Goal: Complete application form

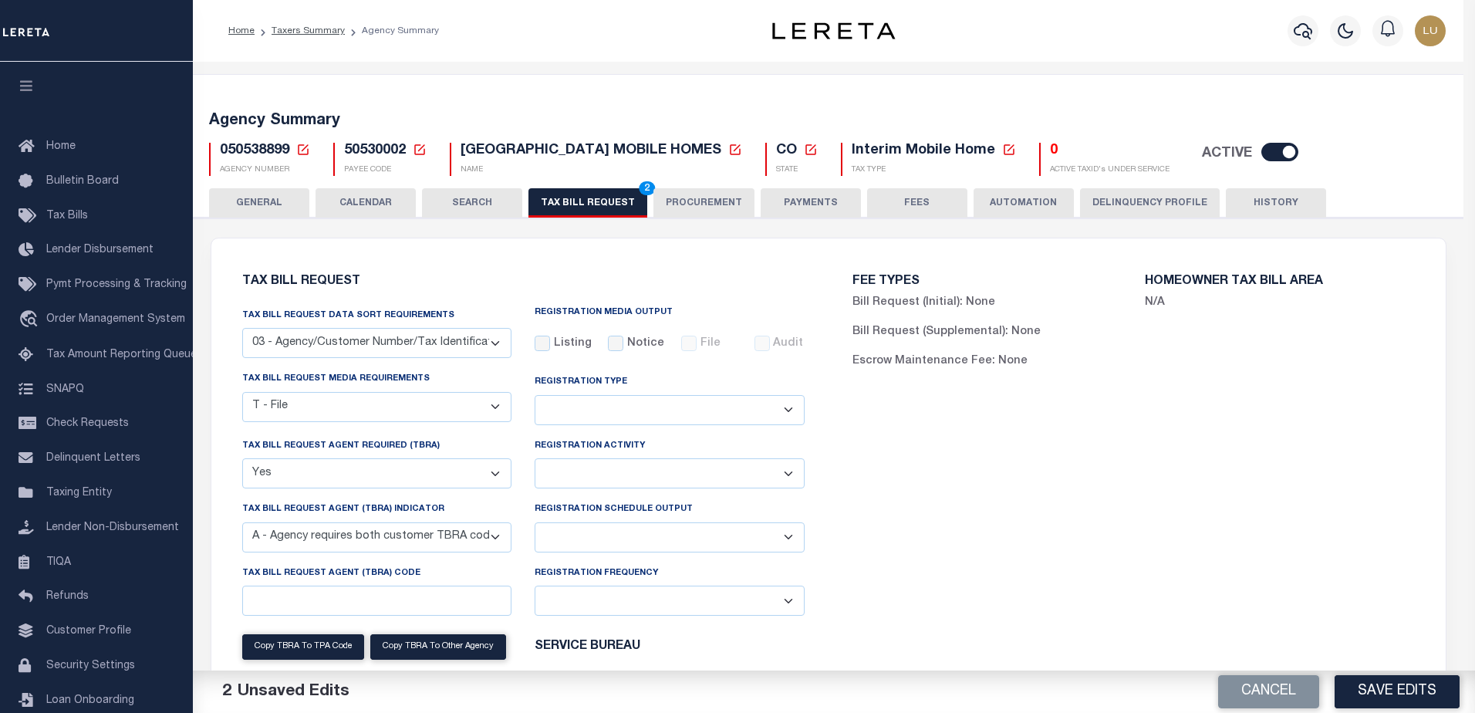
select select "27"
select select "22"
select select "true"
select select "9"
select select
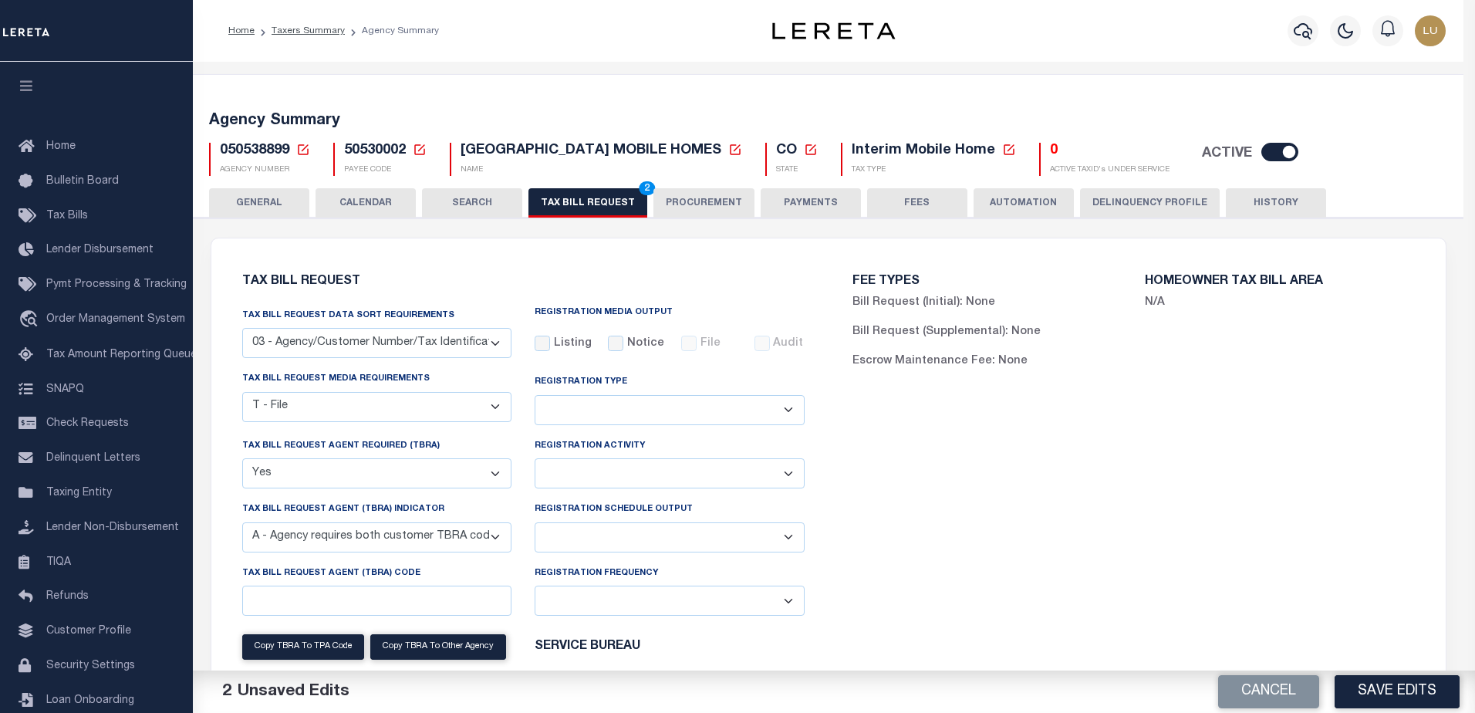
select select "7803021001"
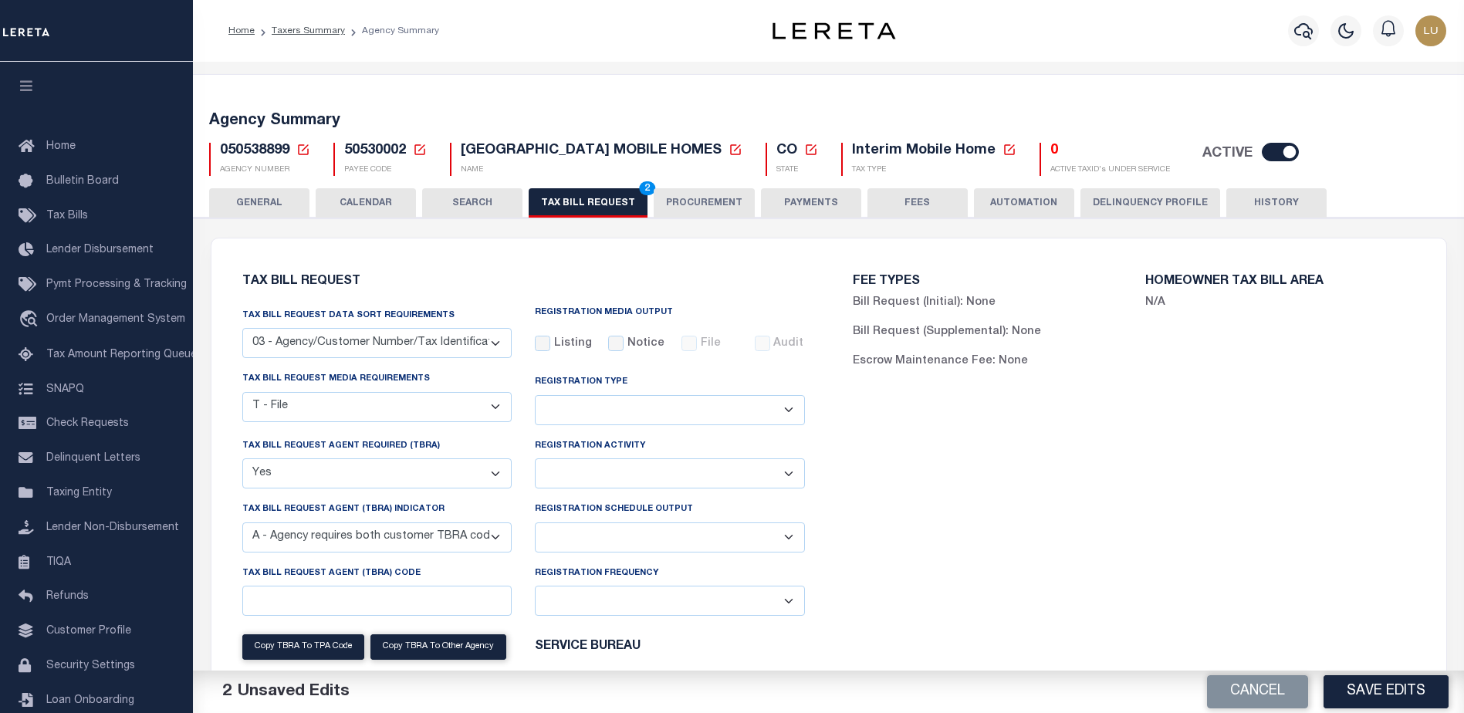
click at [408, 539] on select "A - Agency requires both customer TBRA code and LERETA TBRA code. B - Agency re…" at bounding box center [377, 537] width 270 height 30
drag, startPoint x: 244, startPoint y: 512, endPoint x: 437, endPoint y: 512, distance: 192.9
click at [437, 512] on div "Tax Bill Request Agent (TBRA) Indicator A - Agency requires both customer TBRA …" at bounding box center [377, 526] width 270 height 51
copy label "Tax Bill Request Agent (TBRA) Indicator"
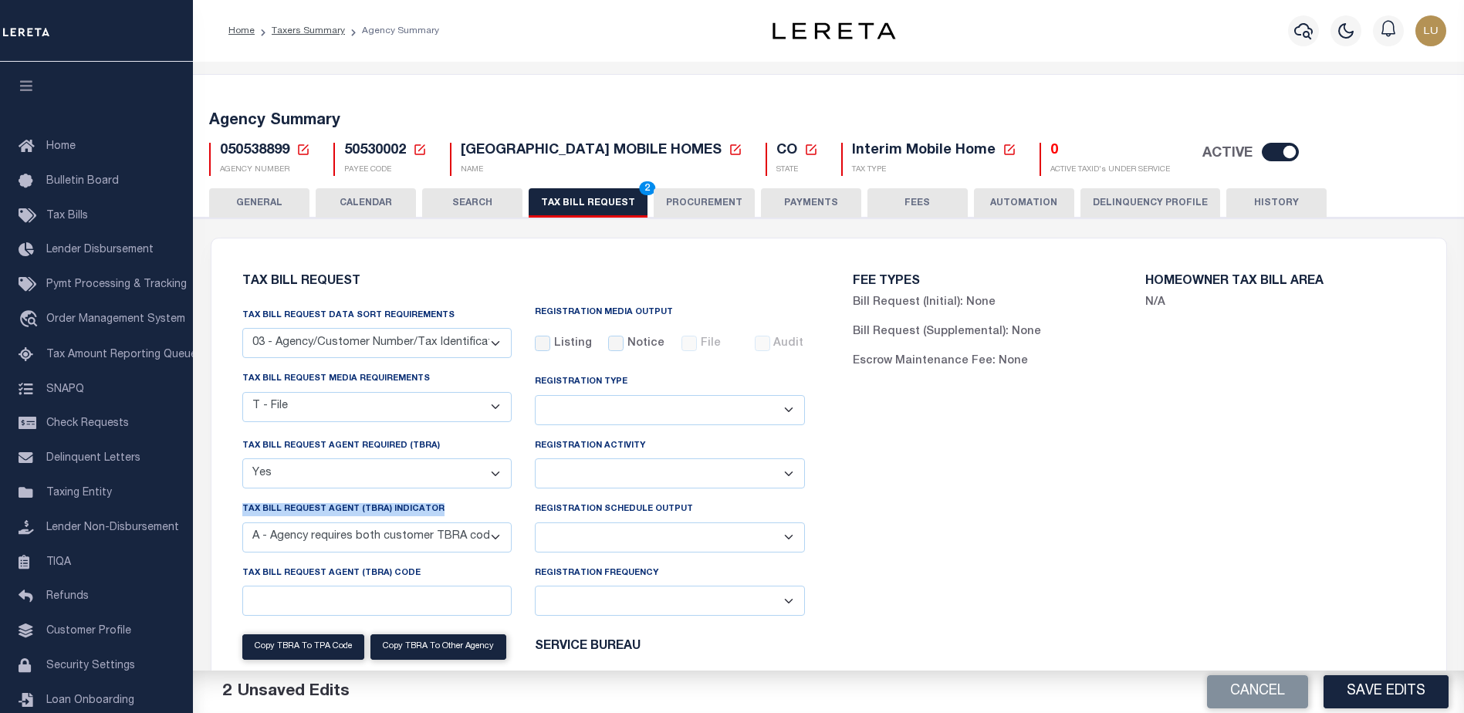
click at [286, 503] on div "Tax Bill Request Agent (TBRA) Indicator A - Agency requires both customer TBRA …" at bounding box center [377, 526] width 270 height 51
click at [305, 510] on label "Tax Bill Request Agent (TBRA) Indicator" at bounding box center [343, 509] width 202 height 13
click at [305, 522] on select "A - Agency requires both customer TBRA code and LERETA TBRA code. B - Agency re…" at bounding box center [377, 537] width 270 height 30
click at [305, 510] on label "Tax Bill Request Agent (TBRA) Indicator" at bounding box center [343, 509] width 202 height 13
click at [305, 522] on select "A - Agency requires both customer TBRA code and LERETA TBRA code. B - Agency re…" at bounding box center [377, 537] width 270 height 30
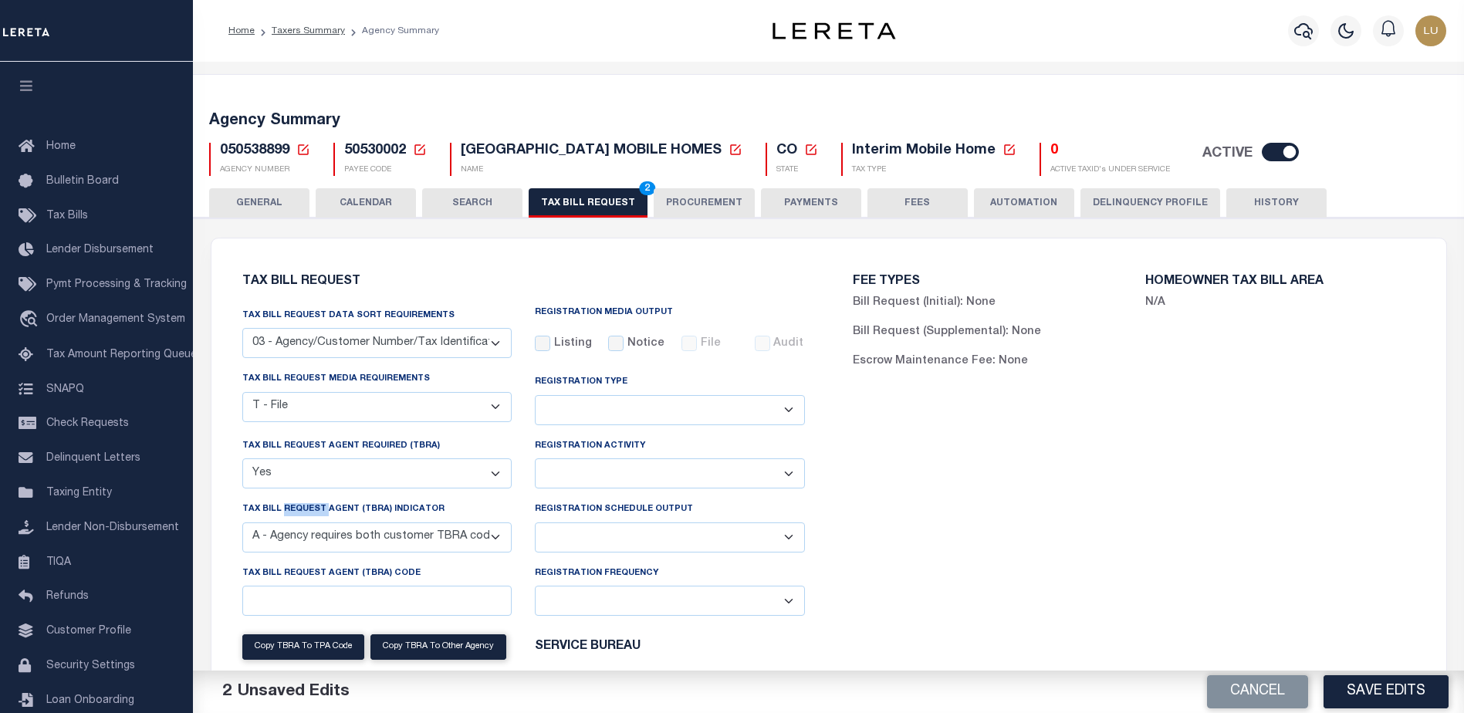
click at [305, 510] on label "Tax Bill Request Agent (TBRA) Indicator" at bounding box center [343, 509] width 202 height 13
click at [305, 522] on select "A - Agency requires both customer TBRA code and LERETA TBRA code. B - Agency re…" at bounding box center [377, 537] width 270 height 30
copy label "Tax Bill Request Agent (TBRA) Indicator"
click at [377, 453] on label "Tax Bill Request Agent Required (TBRA)" at bounding box center [341, 446] width 198 height 13
drag, startPoint x: 436, startPoint y: 446, endPoint x: 242, endPoint y: 451, distance: 193.8
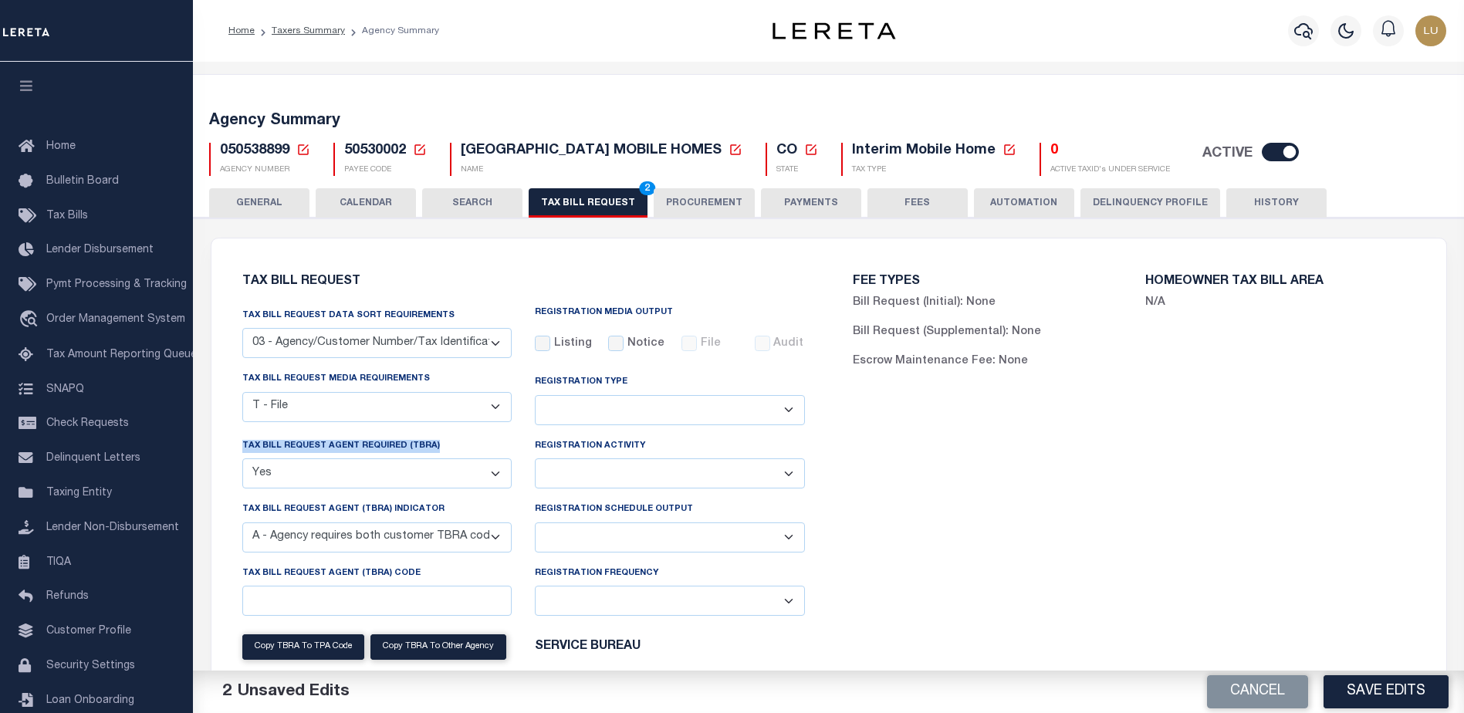
click at [242, 451] on div "Tax Bill Request Agent Required (TBRA) Yes No" at bounding box center [377, 463] width 270 height 51
copy label "Tax Bill Request Agent Required (TBRA)"
drag, startPoint x: 441, startPoint y: 512, endPoint x: 225, endPoint y: 515, distance: 216.1
click at [225, 515] on div "Tax Bill Request Tax Bill Request Data Sort Requirements 01 - Agency/Tax Identi…" at bounding box center [523, 546] width 610 height 579
copy label "Tax Bill Request Agent (TBRA) Indicator"
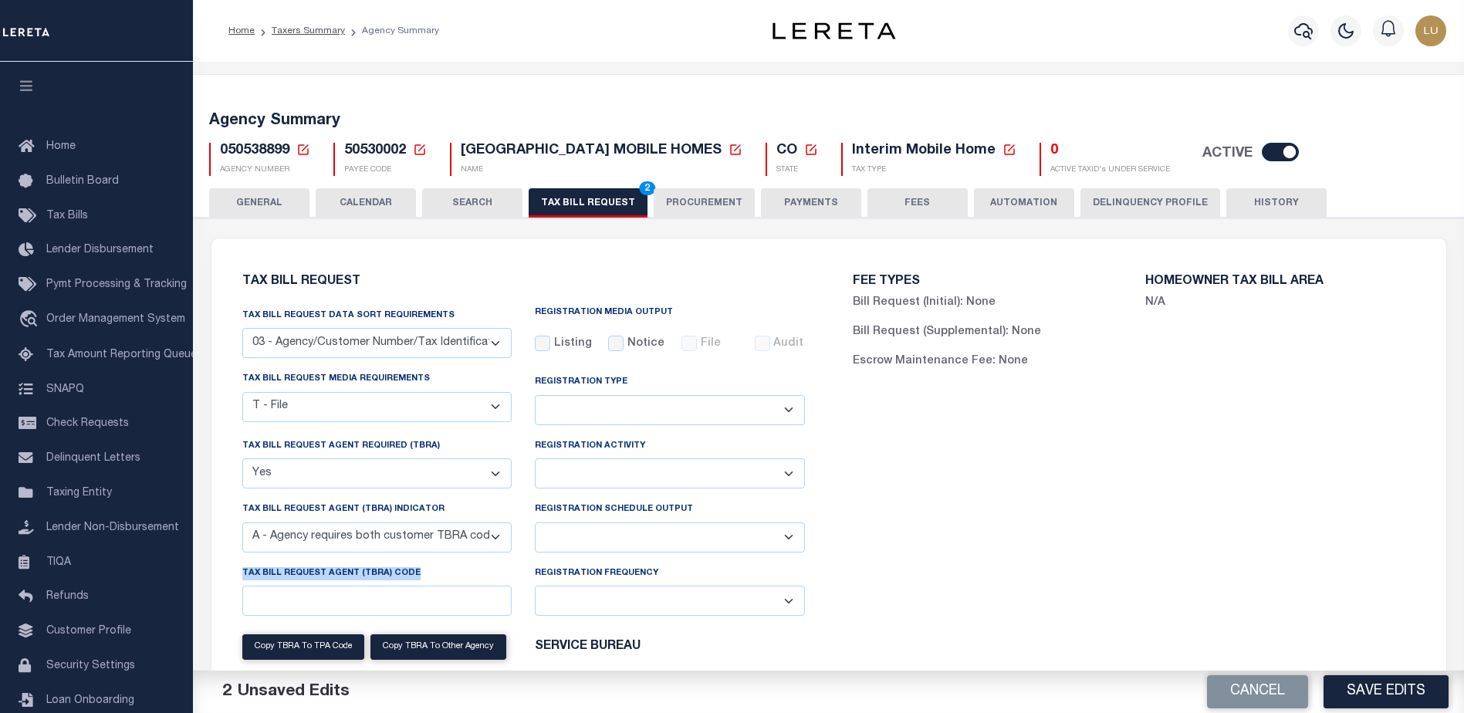
drag, startPoint x: 237, startPoint y: 575, endPoint x: 414, endPoint y: 576, distance: 176.7
click at [414, 576] on div "Tax Bill Request Agent (TBRA) Code" at bounding box center [377, 596] width 293 height 63
click at [1343, 671] on div "Cancel Save Edits" at bounding box center [1147, 692] width 636 height 43
click at [1365, 688] on button "Save Edits" at bounding box center [1385, 691] width 125 height 33
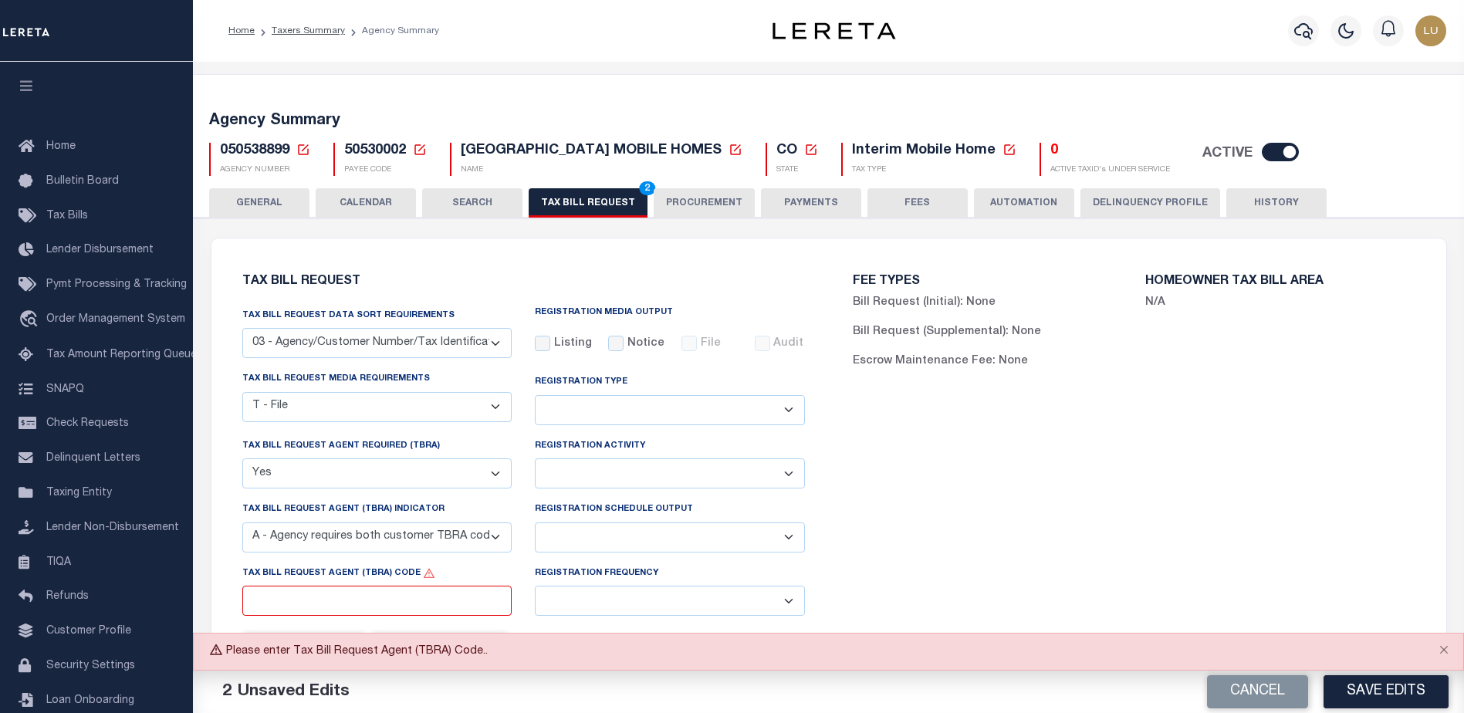
drag, startPoint x: 489, startPoint y: 651, endPoint x: 230, endPoint y: 655, distance: 259.3
click at [230, 655] on div "Please enter Tax Bill Request Agent (TBRA) Code.." at bounding box center [828, 652] width 1271 height 38
copy div "Please enter Tax Bill Request Agent (TBRA) Code.."
